Goal: Task Accomplishment & Management: Manage account settings

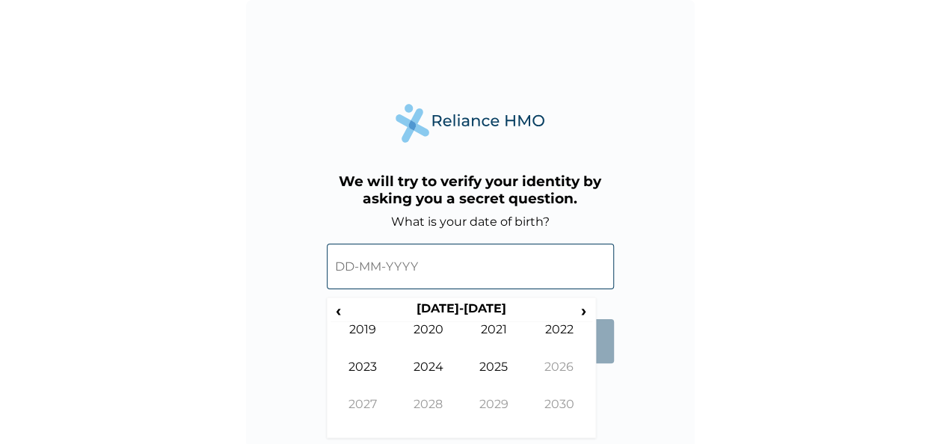
click at [356, 263] on input "text" at bounding box center [470, 267] width 287 height 46
click at [583, 313] on span "›" at bounding box center [584, 310] width 16 height 19
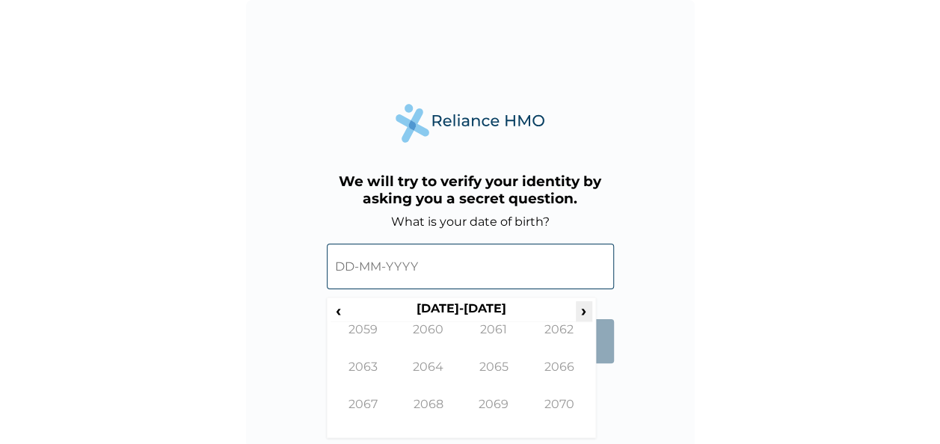
click at [583, 313] on span "›" at bounding box center [584, 310] width 16 height 19
click at [338, 311] on span "‹" at bounding box center [339, 310] width 16 height 19
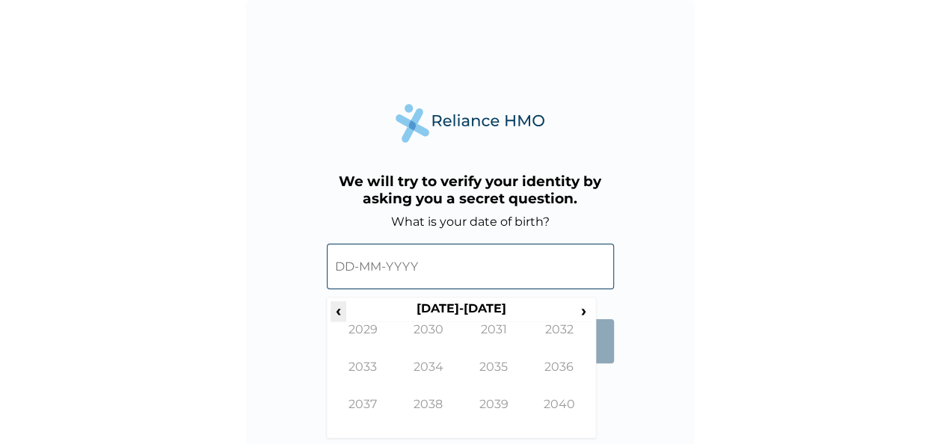
click at [338, 311] on span "‹" at bounding box center [339, 310] width 16 height 19
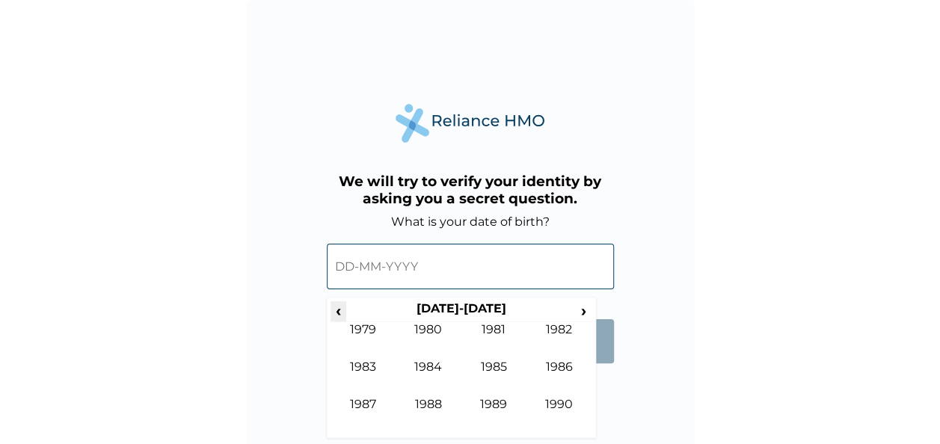
click at [338, 311] on span "‹" at bounding box center [339, 310] width 16 height 19
click at [579, 314] on span "›" at bounding box center [584, 310] width 16 height 19
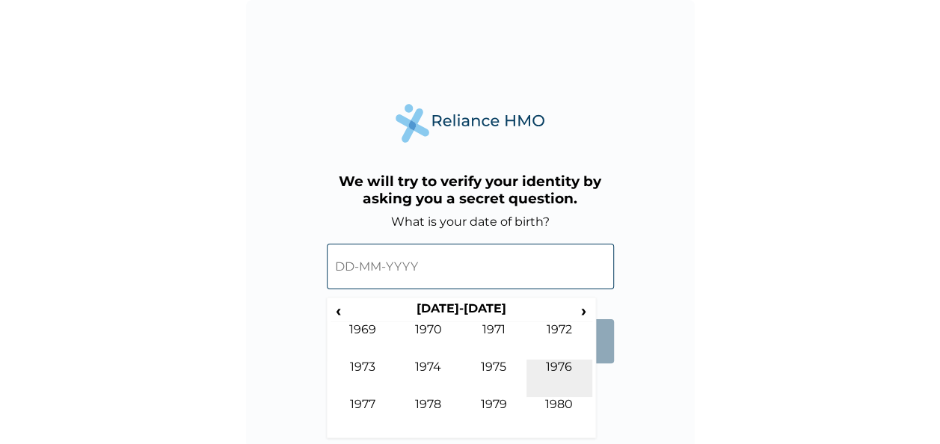
click at [553, 369] on td "1976" at bounding box center [560, 378] width 66 height 37
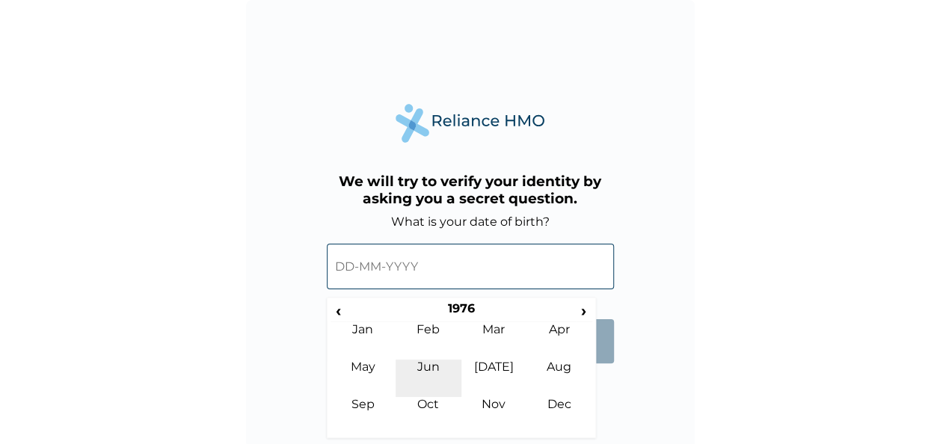
click at [432, 374] on td "Jun" at bounding box center [429, 378] width 66 height 37
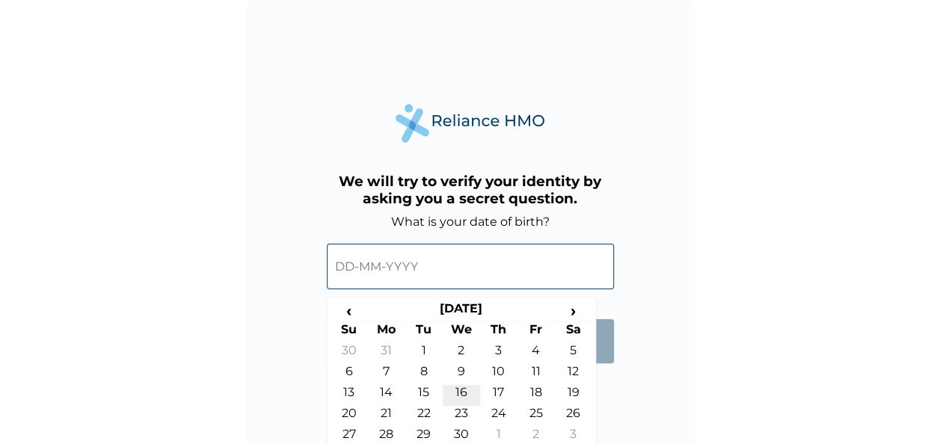
click at [463, 393] on td "16" at bounding box center [461, 395] width 37 height 21
type input "16-06-1976"
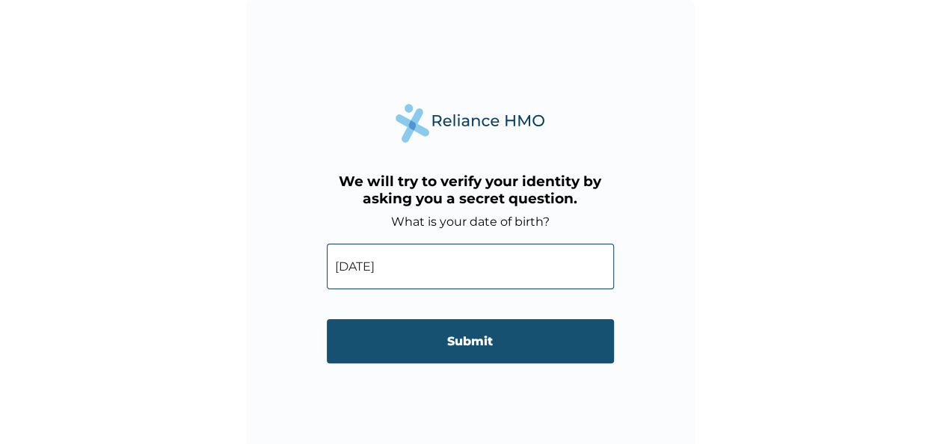
click at [444, 340] on input "Submit" at bounding box center [470, 341] width 287 height 44
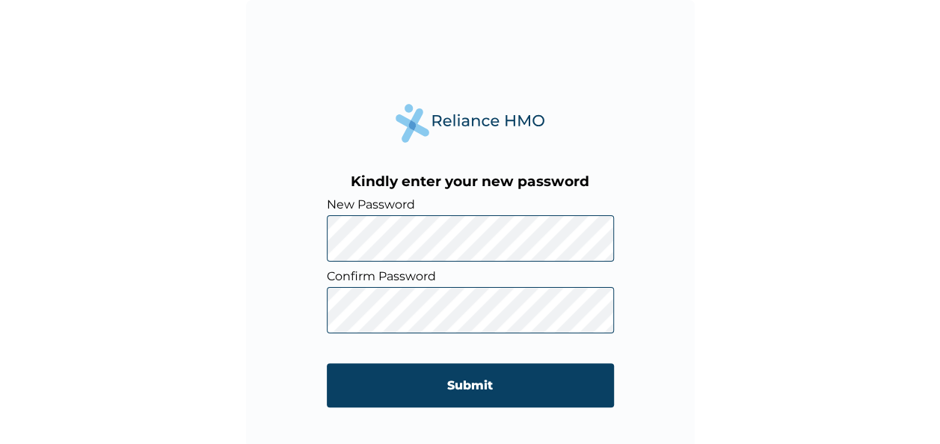
drag, startPoint x: 335, startPoint y: 286, endPoint x: 257, endPoint y: 170, distance: 139.6
click at [257, 170] on div "Kindly enter your new password New Password Confirm Password Submit" at bounding box center [470, 224] width 449 height 449
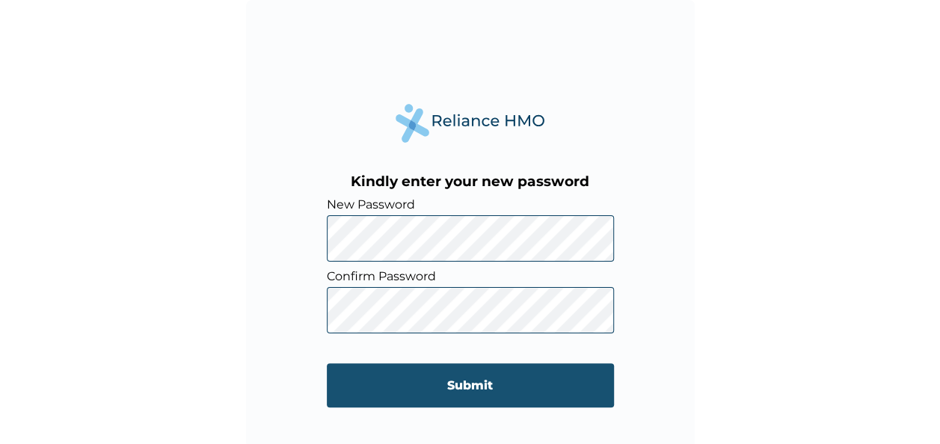
click at [467, 384] on input "Submit" at bounding box center [470, 385] width 287 height 44
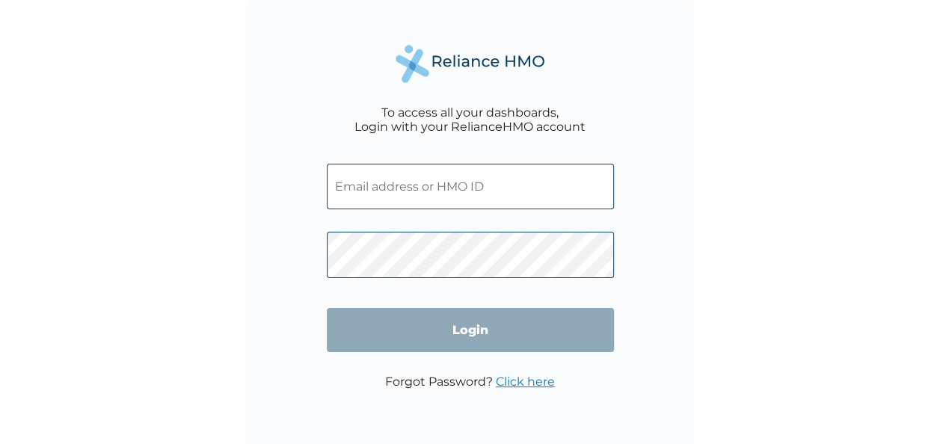
click at [464, 188] on input "text" at bounding box center [470, 187] width 287 height 46
drag, startPoint x: 440, startPoint y: 154, endPoint x: 739, endPoint y: 156, distance: 299.2
click at [739, 156] on div "To access all your dashboards, Login with your RelianceHMO account Login Forgot…" at bounding box center [470, 222] width 940 height 444
click at [338, 188] on input "text" at bounding box center [470, 187] width 287 height 46
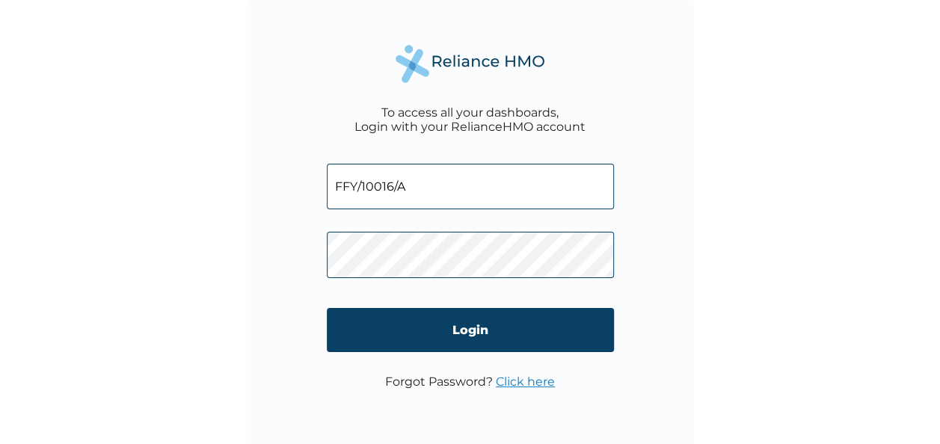
type input "FFY/10016/A"
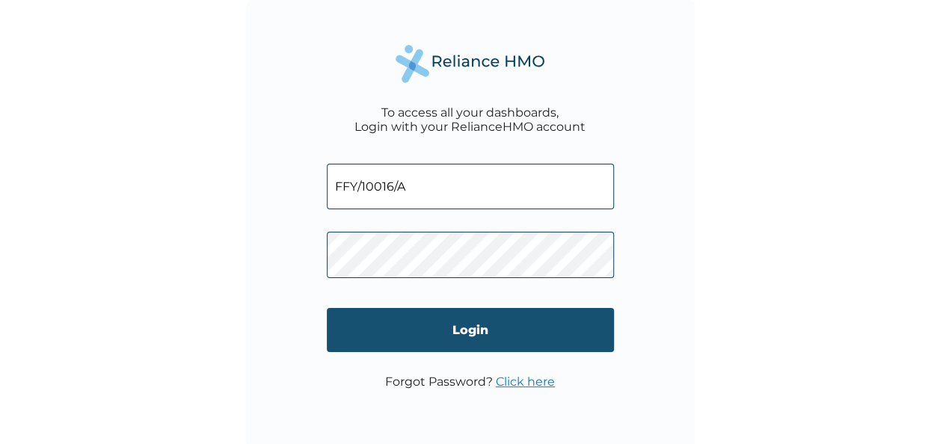
click at [474, 328] on input "Login" at bounding box center [470, 330] width 287 height 44
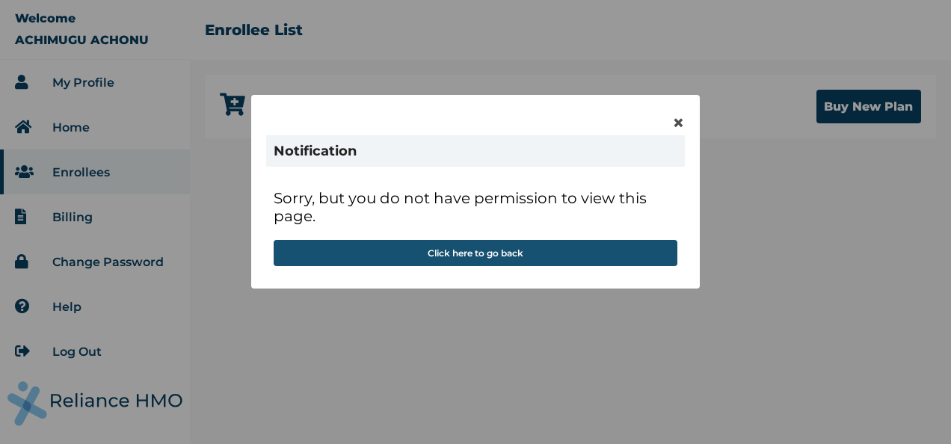
click at [473, 254] on button "Click here to go back" at bounding box center [476, 253] width 404 height 26
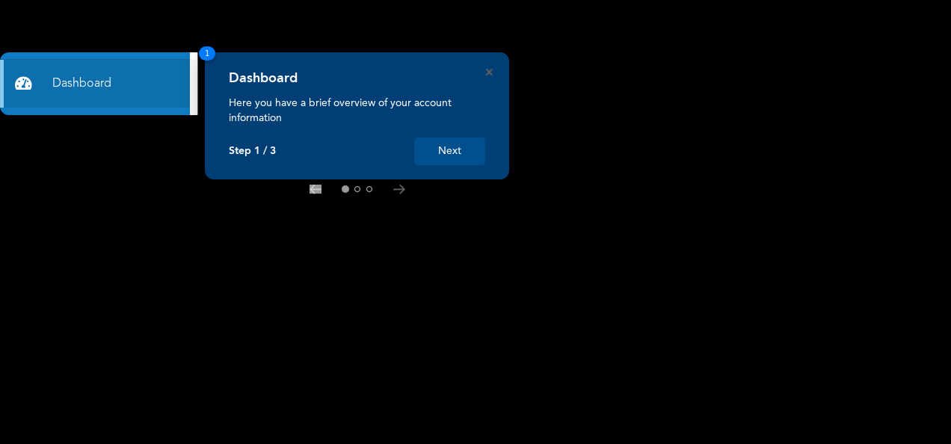
click at [449, 150] on button "Next" at bounding box center [449, 152] width 71 height 28
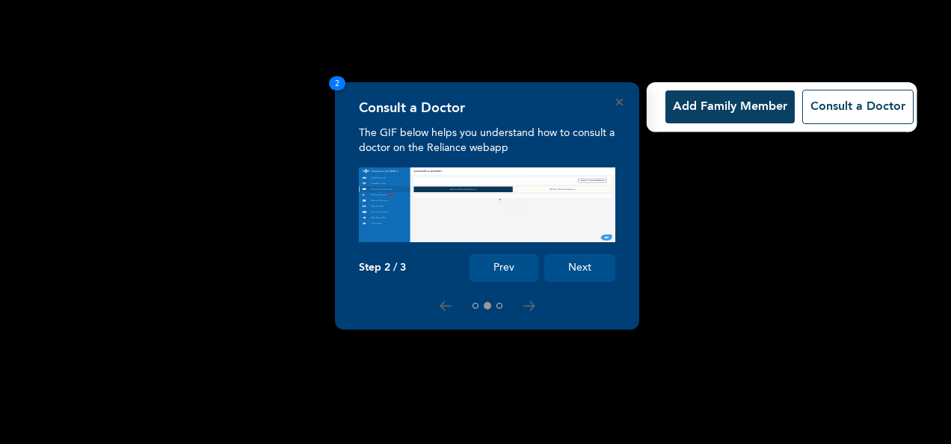
click at [607, 240] on img at bounding box center [487, 205] width 257 height 75
click at [574, 270] on button "Next" at bounding box center [579, 268] width 71 height 28
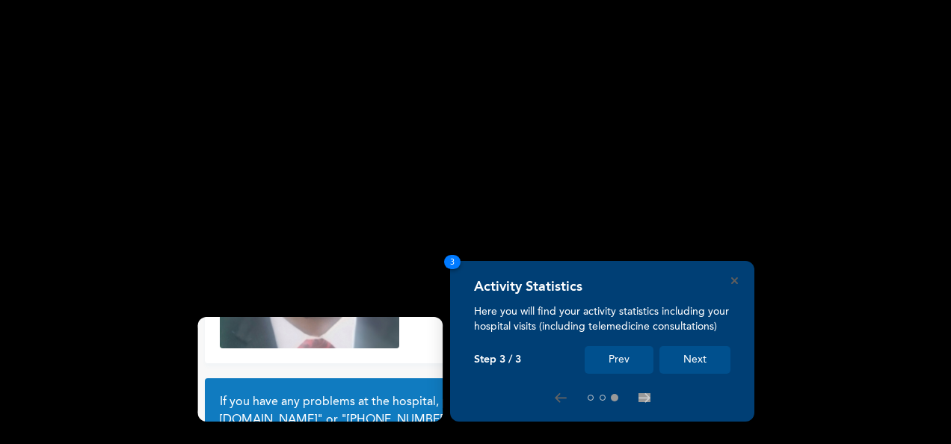
scroll to position [135, 0]
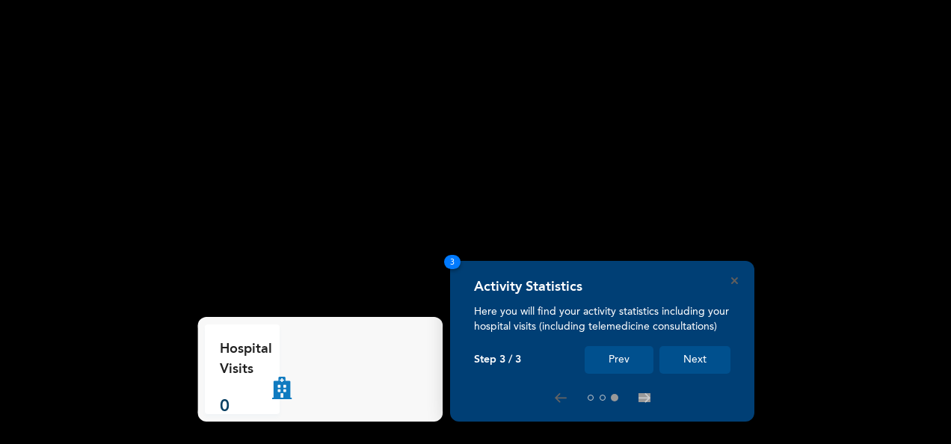
click at [730, 283] on div "Activity Statistics" at bounding box center [602, 291] width 257 height 25
click at [736, 278] on icon "Close" at bounding box center [734, 280] width 7 height 7
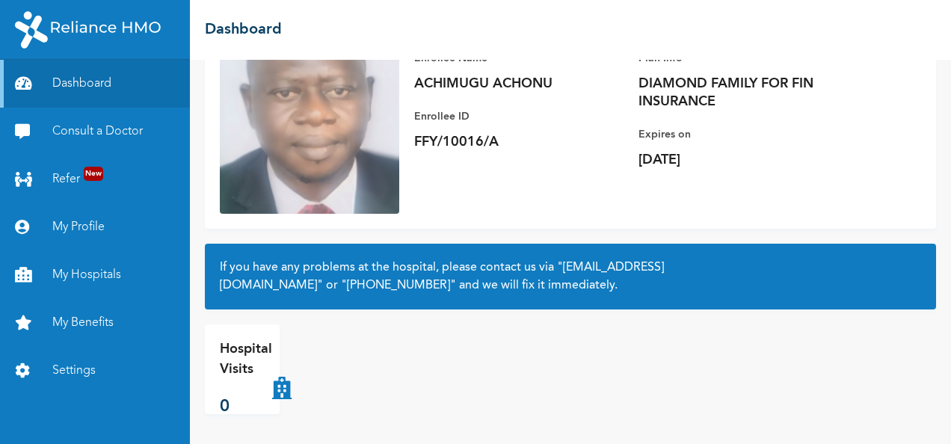
click at [577, 255] on div "If you have any problems at the hospital, please contact us via "hellonigeria@g…" at bounding box center [570, 277] width 731 height 66
click at [84, 138] on link "Consult a Doctor" at bounding box center [95, 132] width 190 height 48
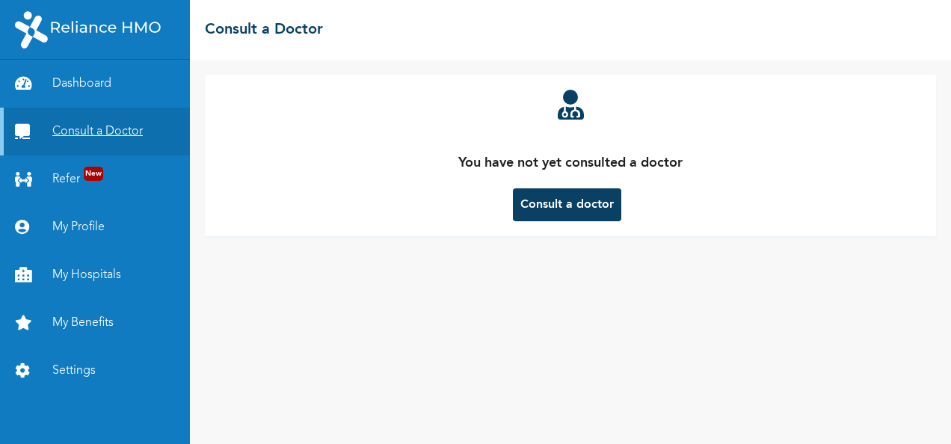
click at [108, 130] on link "Consult a Doctor" at bounding box center [95, 132] width 190 height 48
click at [72, 227] on link "My Profile" at bounding box center [95, 227] width 190 height 48
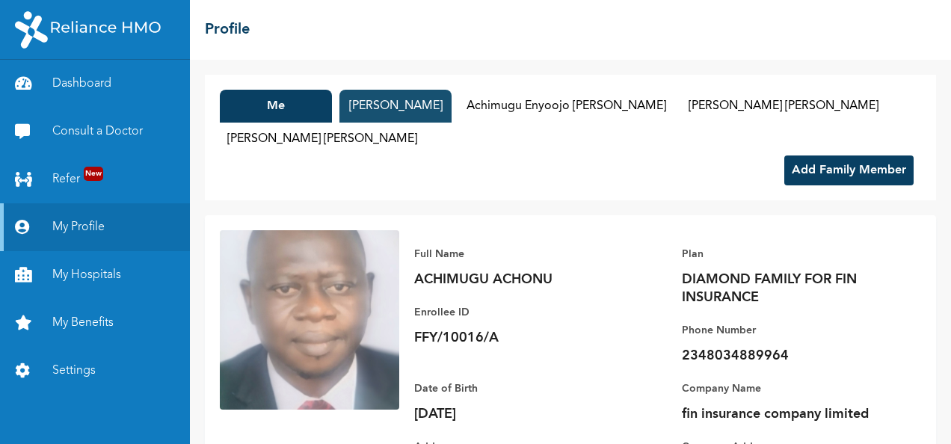
click at [377, 111] on button "Joan Achimugu" at bounding box center [396, 106] width 112 height 33
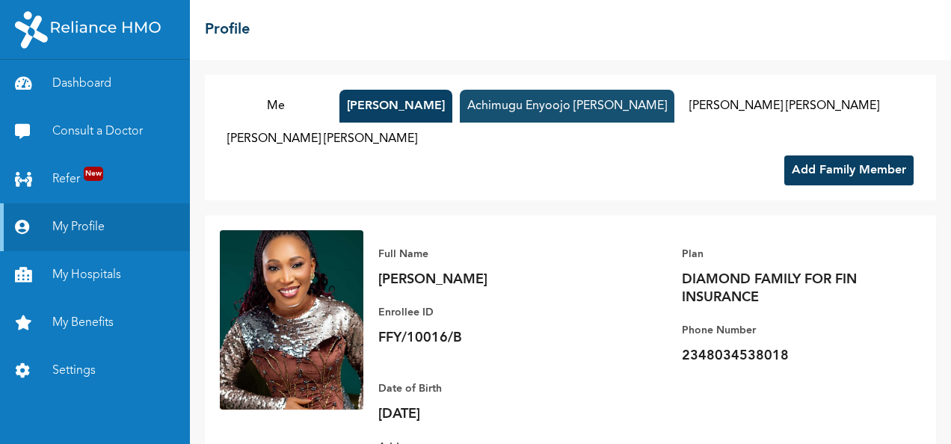
click at [498, 106] on button "Achimugu Enyoojo Christabel" at bounding box center [567, 106] width 215 height 33
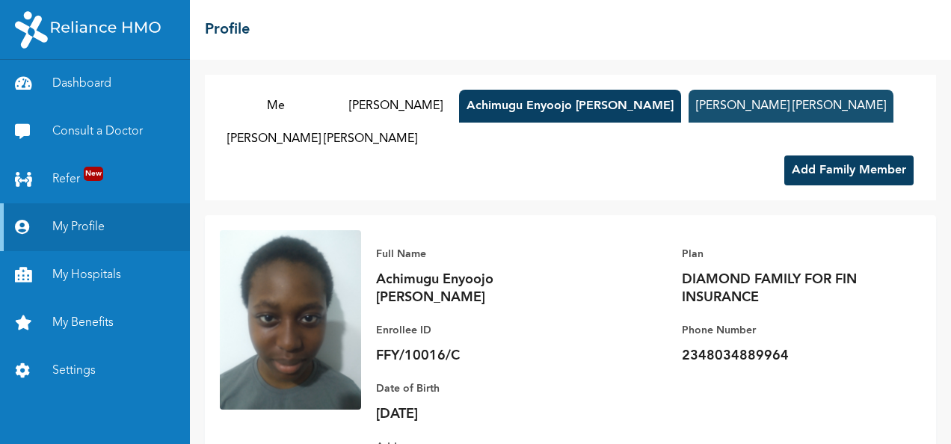
click at [689, 94] on button "Achimugu Ibeojo Michelle" at bounding box center [791, 106] width 205 height 33
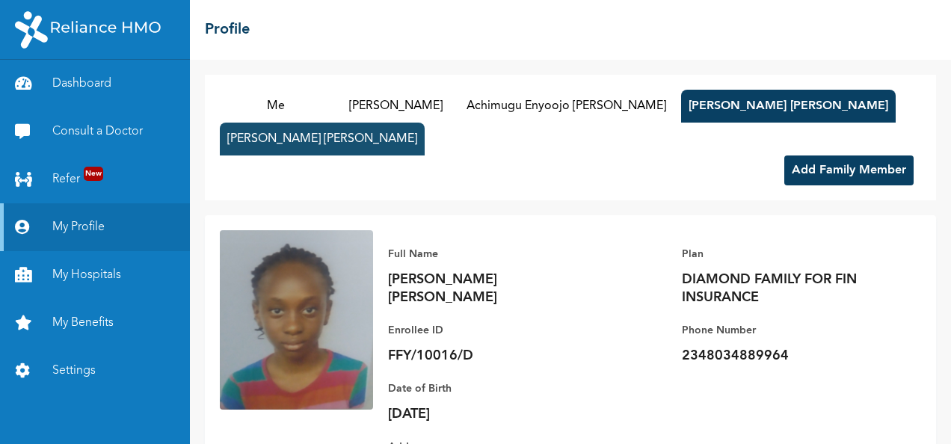
click at [340, 142] on button "Achimugu Ojodugbowa Christopher" at bounding box center [322, 139] width 205 height 33
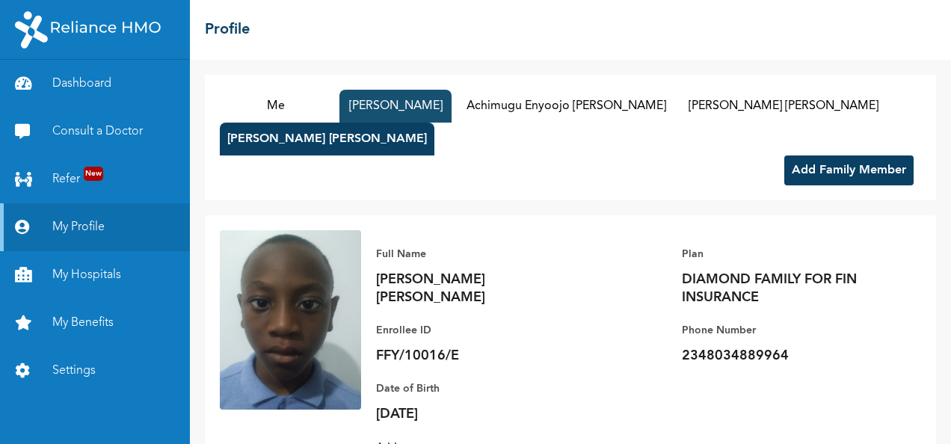
click at [380, 101] on button "Joan Achimugu" at bounding box center [396, 106] width 112 height 33
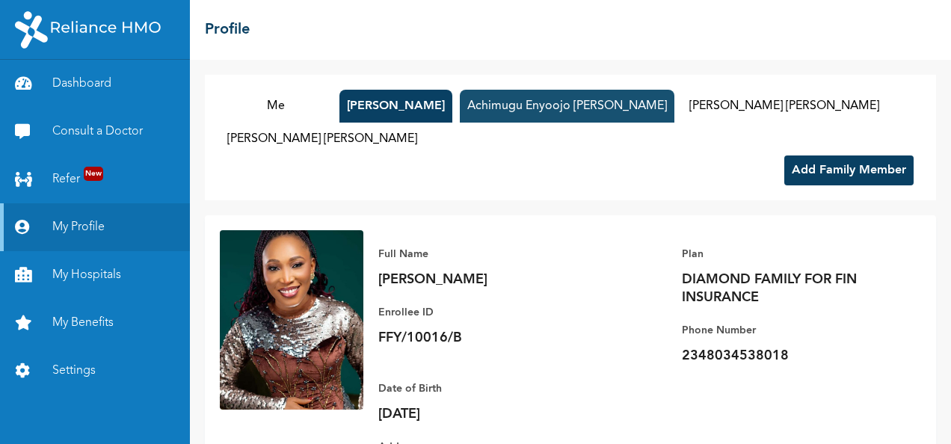
click at [556, 103] on button "Achimugu Enyoojo Christabel" at bounding box center [567, 106] width 215 height 33
